Goal: Task Accomplishment & Management: Manage account settings

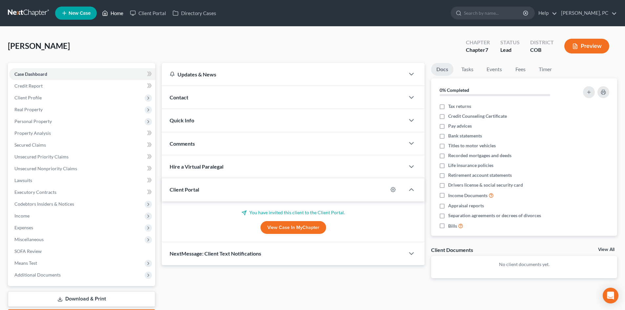
click at [115, 13] on link "Home" at bounding box center [113, 13] width 28 height 12
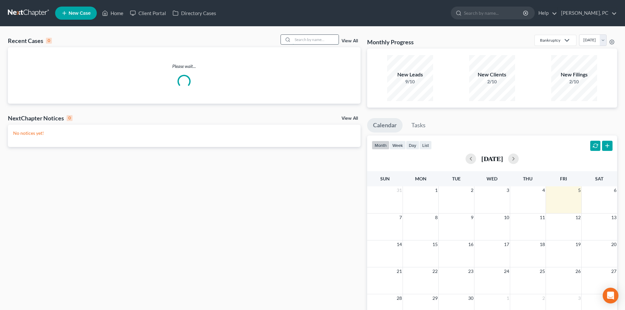
click at [304, 36] on input "search" at bounding box center [316, 40] width 46 height 10
type input "a"
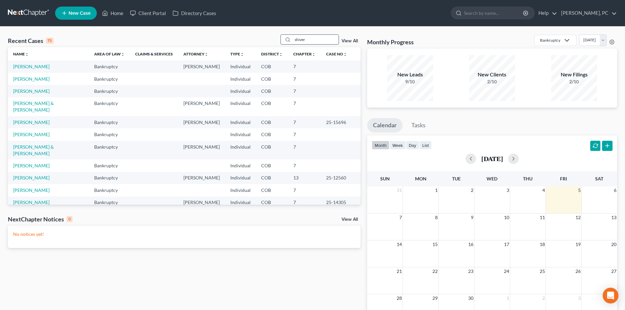
type input "shiver"
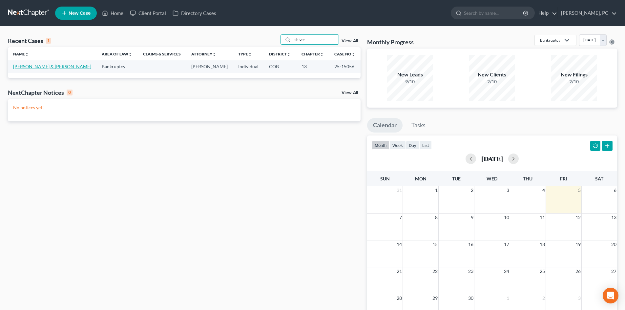
click at [50, 67] on link "[PERSON_NAME] & [PERSON_NAME]" at bounding box center [52, 67] width 78 height 6
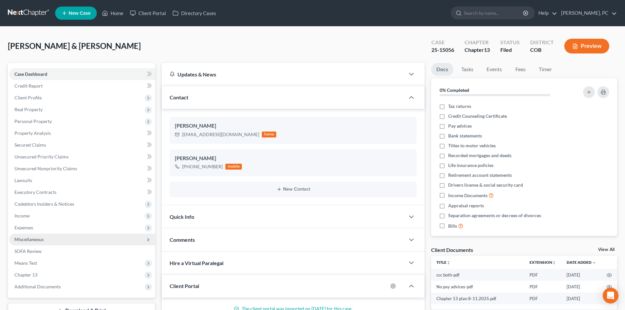
click at [34, 243] on span "Miscellaneous" at bounding box center [82, 240] width 146 height 12
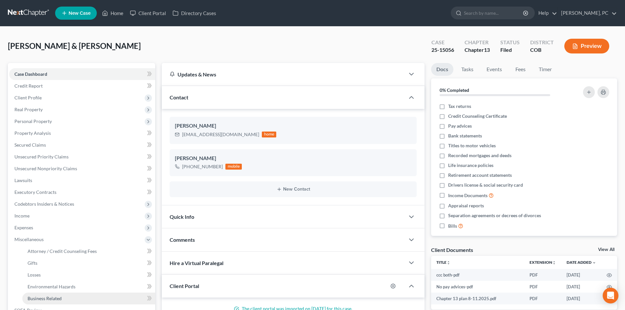
click at [51, 297] on span "Business Related" at bounding box center [45, 299] width 34 height 6
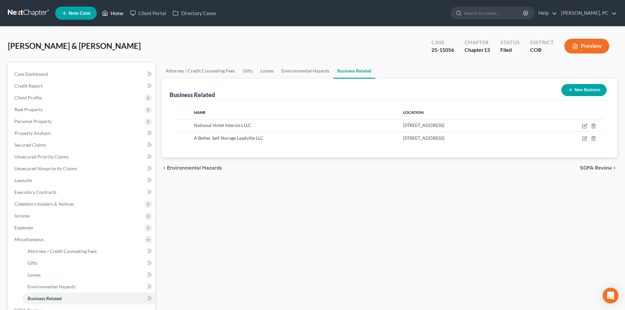
click at [122, 18] on link "Home" at bounding box center [113, 13] width 28 height 12
drag, startPoint x: 118, startPoint y: 14, endPoint x: 135, endPoint y: 25, distance: 19.5
click at [118, 14] on link "Home" at bounding box center [113, 13] width 28 height 12
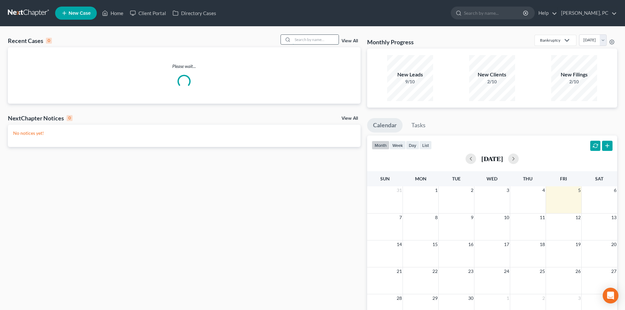
click at [299, 40] on input "search" at bounding box center [316, 40] width 46 height 10
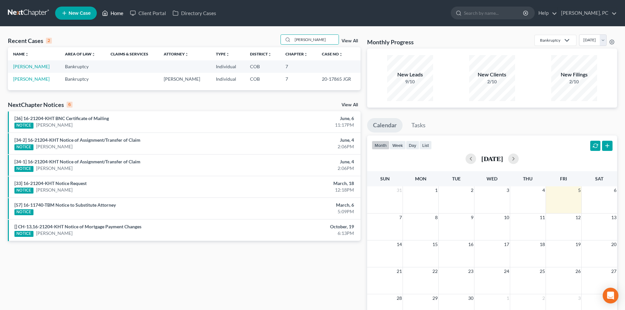
click at [117, 15] on link "Home" at bounding box center [113, 13] width 28 height 12
drag, startPoint x: 316, startPoint y: 38, endPoint x: 252, endPoint y: 46, distance: 64.8
click at [253, 46] on div "Recent Cases 2 [PERSON_NAME] View All" at bounding box center [184, 40] width 353 height 13
type input "[PERSON_NAME]"
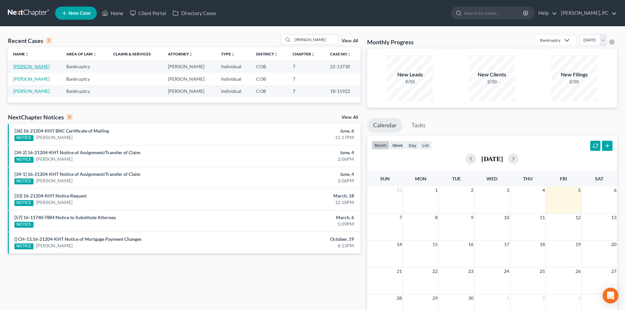
click at [29, 65] on link "[PERSON_NAME]" at bounding box center [31, 67] width 36 height 6
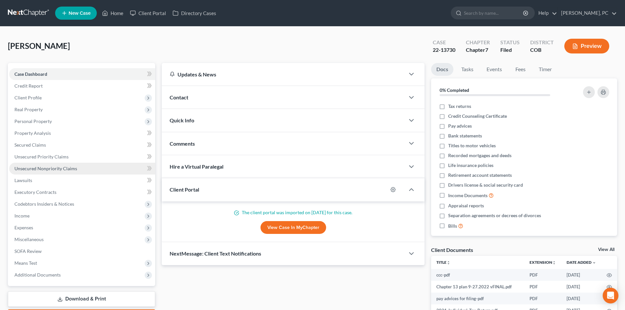
click at [52, 168] on span "Unsecured Nonpriority Claims" at bounding box center [45, 169] width 63 height 6
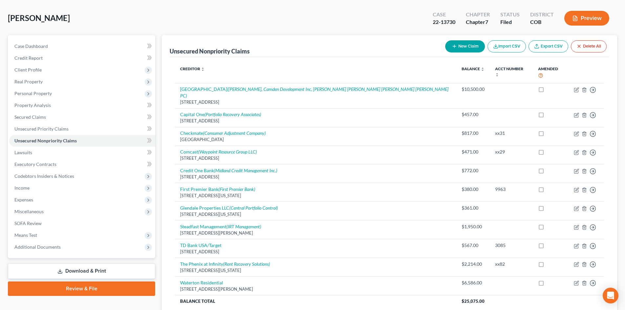
scroll to position [39, 0]
